Goal: Information Seeking & Learning: Understand process/instructions

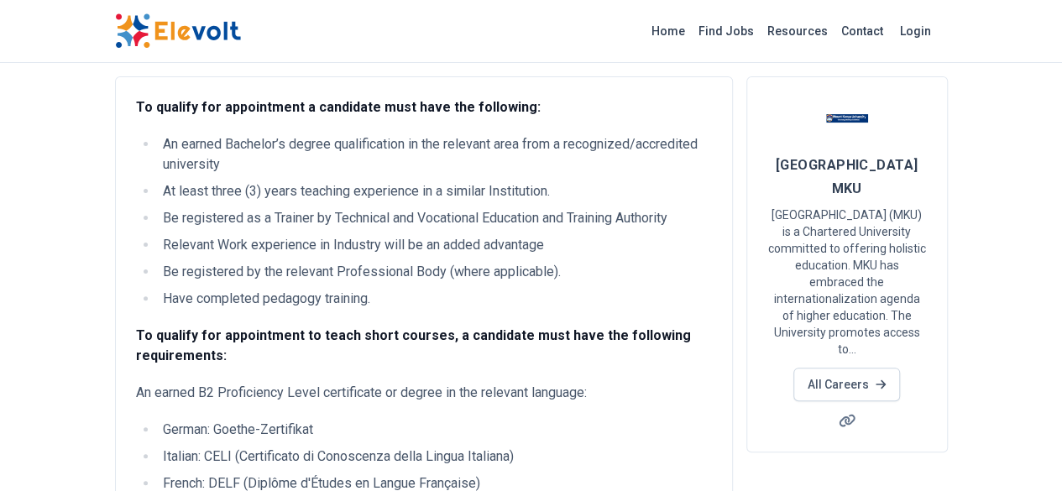
scroll to position [84, 0]
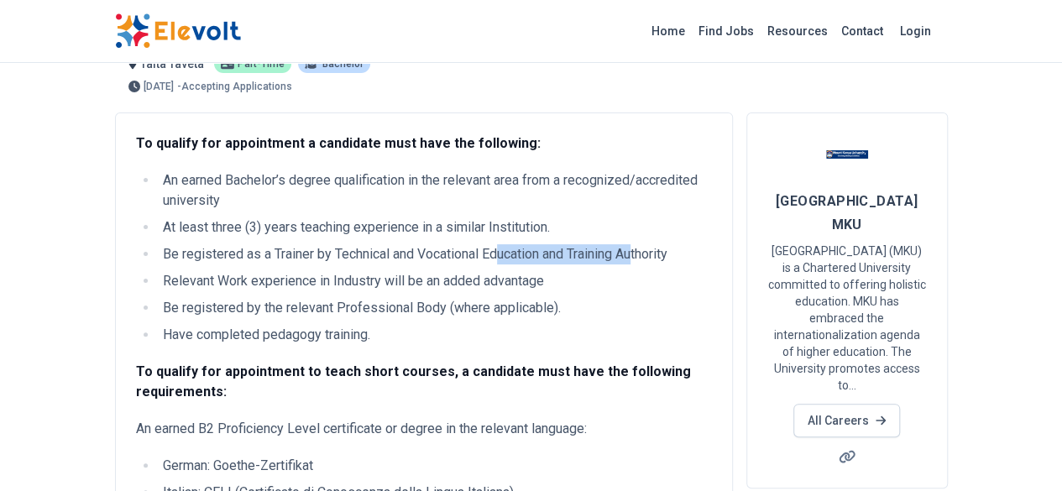
drag, startPoint x: 425, startPoint y: 211, endPoint x: 541, endPoint y: 212, distance: 115.9
click at [541, 244] on li "Be registered as a Trainer by Technical and Vocational Education and Training A…" at bounding box center [435, 254] width 554 height 20
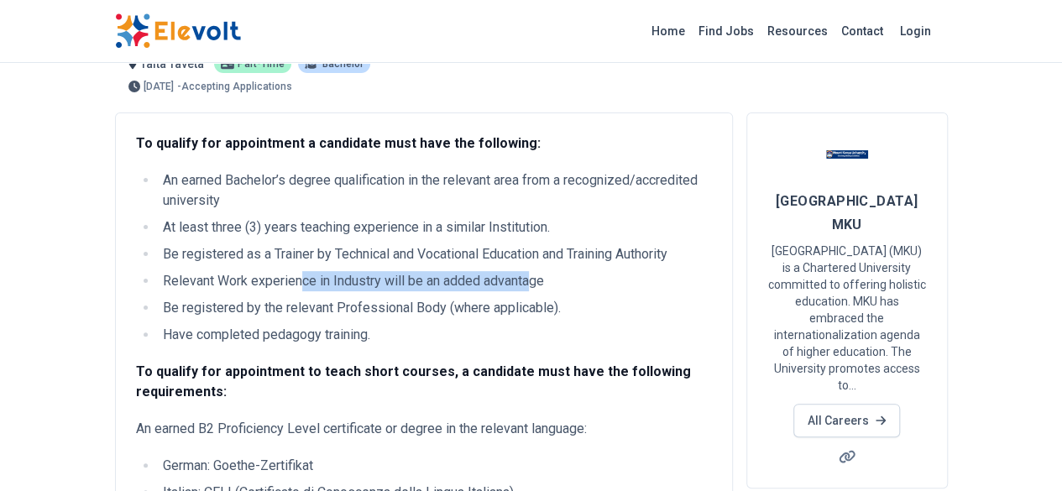
drag, startPoint x: 234, startPoint y: 233, endPoint x: 428, endPoint y: 233, distance: 193.9
click at [428, 271] on li "Relevant Work experience in Industry will be an added advantage" at bounding box center [435, 281] width 554 height 20
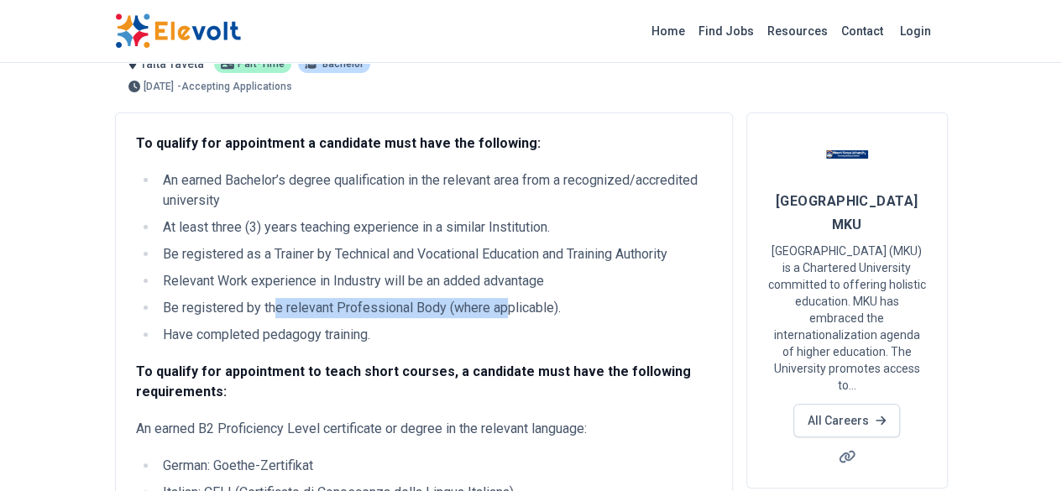
drag, startPoint x: 175, startPoint y: 263, endPoint x: 407, endPoint y: 266, distance: 232.6
click at [407, 298] on li "Be registered by the relevant Professional Body (where applicable)." at bounding box center [435, 308] width 554 height 20
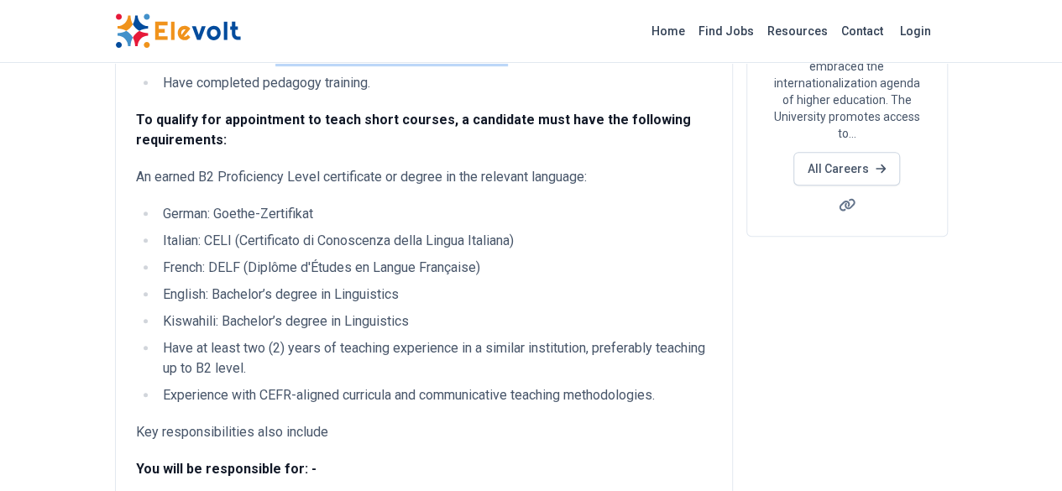
scroll to position [252, 0]
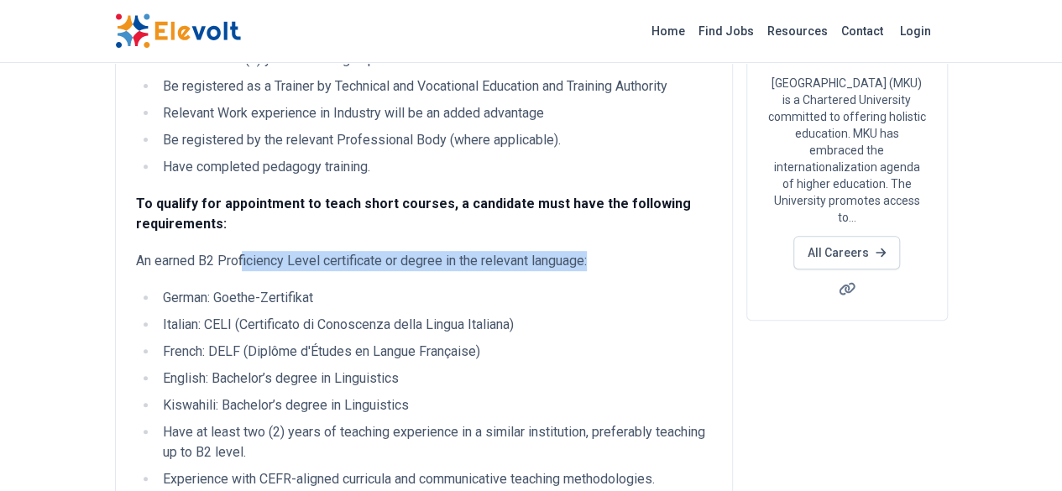
drag, startPoint x: 141, startPoint y: 193, endPoint x: 494, endPoint y: 197, distance: 352.7
click at [494, 251] on p "An earned B2 Proficiency Level certificate or degree in the relevant language:" at bounding box center [424, 261] width 576 height 20
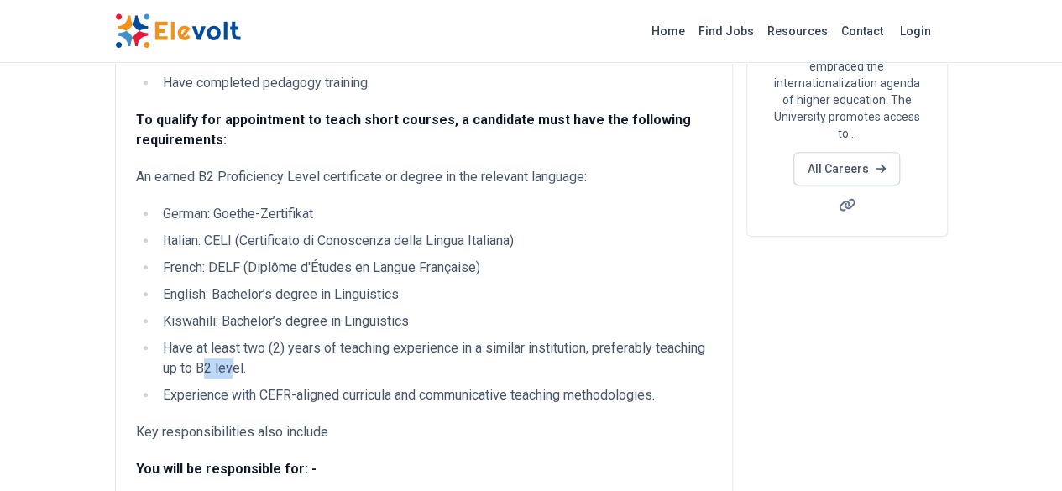
drag, startPoint x: 653, startPoint y: 285, endPoint x: 687, endPoint y: 285, distance: 33.6
click at [687, 338] on li "Have at least two (2) years of teaching experience in a similar institution, pr…" at bounding box center [435, 358] width 554 height 40
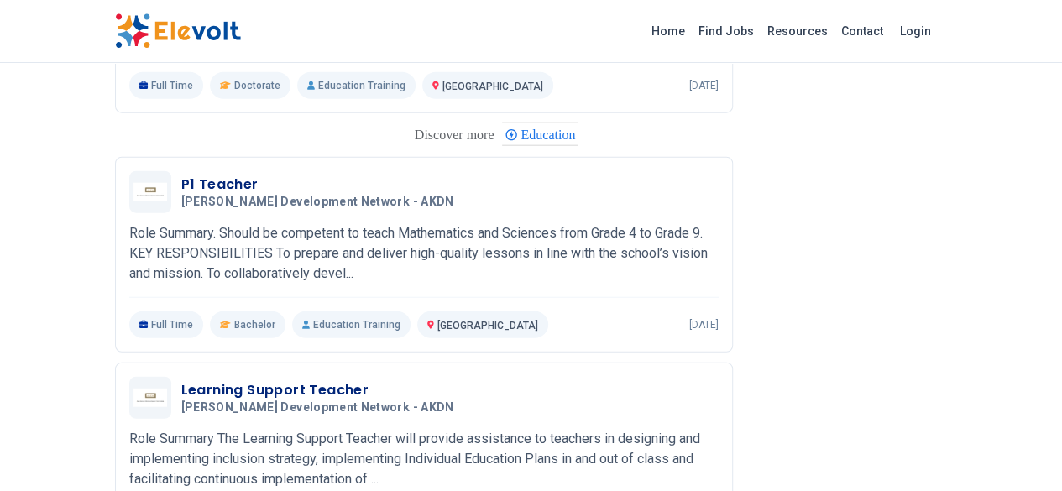
scroll to position [1847, 0]
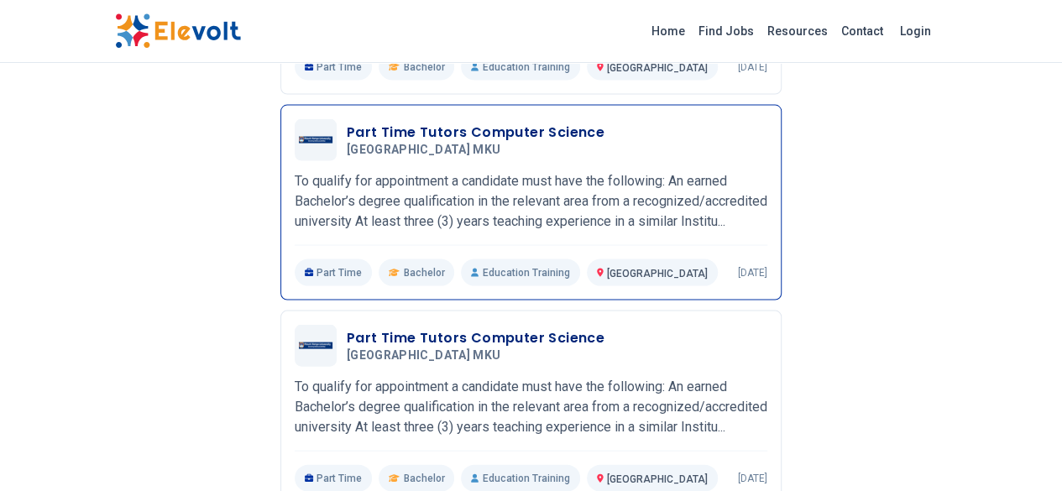
scroll to position [1679, 0]
